Goal: Information Seeking & Learning: Find specific fact

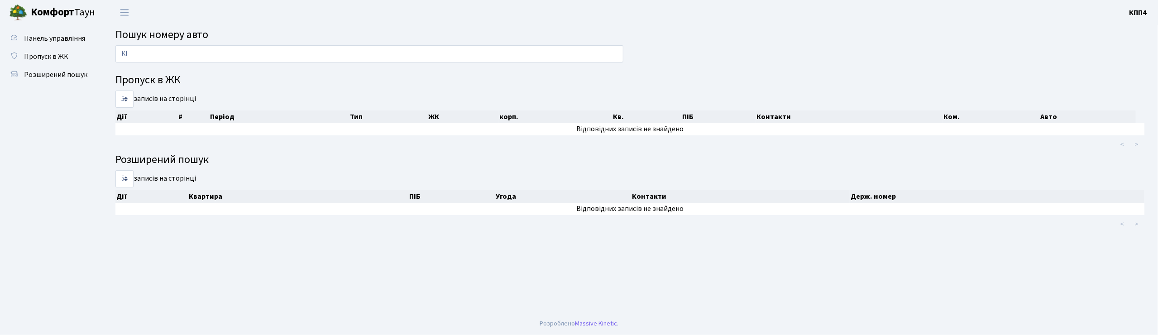
type input "[PERSON_NAME]"
